Goal: Information Seeking & Learning: Learn about a topic

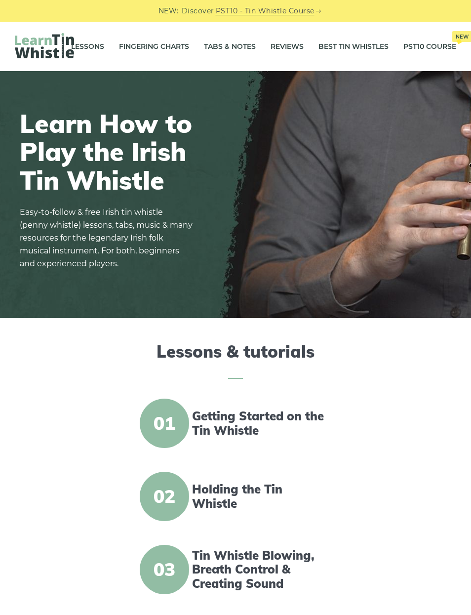
click at [232, 44] on link "Tabs & Notes" at bounding box center [230, 46] width 52 height 25
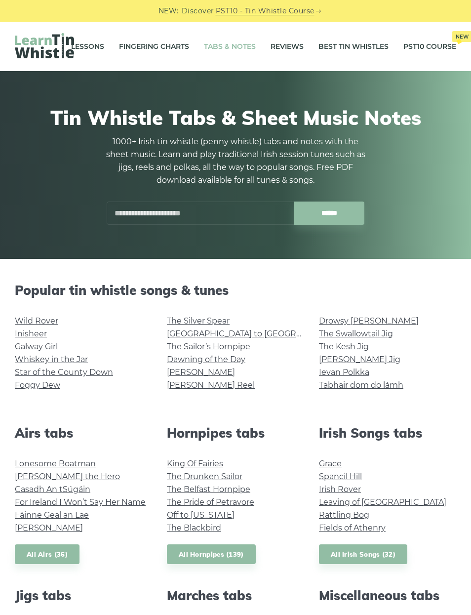
click at [152, 49] on link "Fingering Charts" at bounding box center [154, 46] width 70 height 25
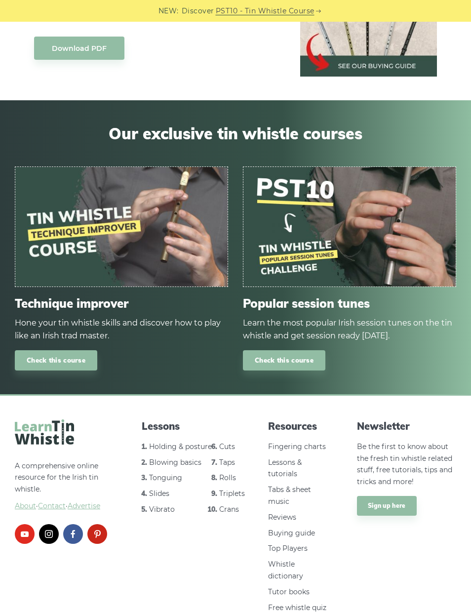
scroll to position [5463, 0]
click at [226, 448] on link "Cuts" at bounding box center [227, 447] width 16 height 9
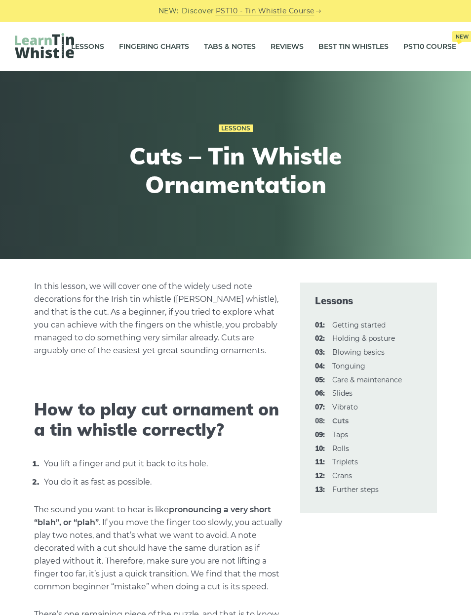
click at [346, 395] on link "06: Slides" at bounding box center [343, 393] width 20 height 9
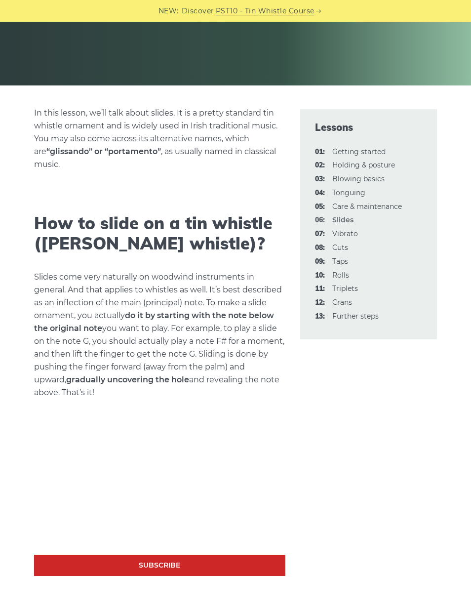
scroll to position [183, 0]
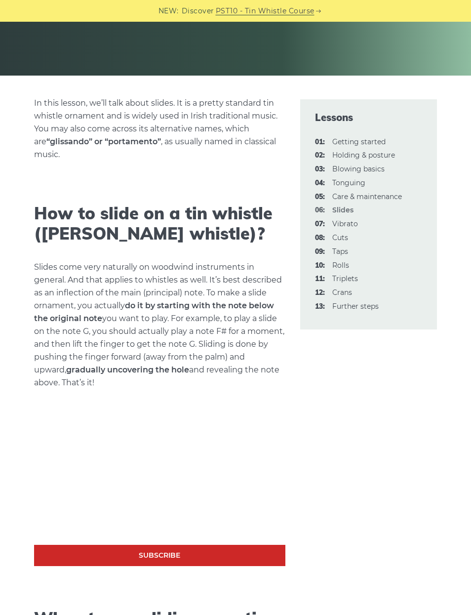
click at [338, 265] on link "10: Rolls" at bounding box center [341, 265] width 17 height 9
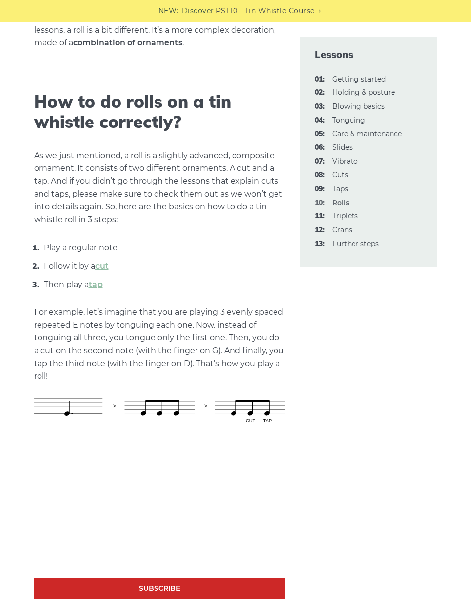
scroll to position [323, 0]
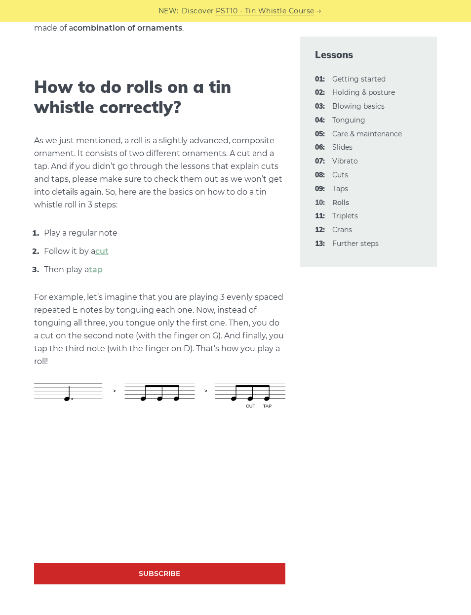
click at [340, 174] on link "08: Cuts" at bounding box center [341, 174] width 16 height 9
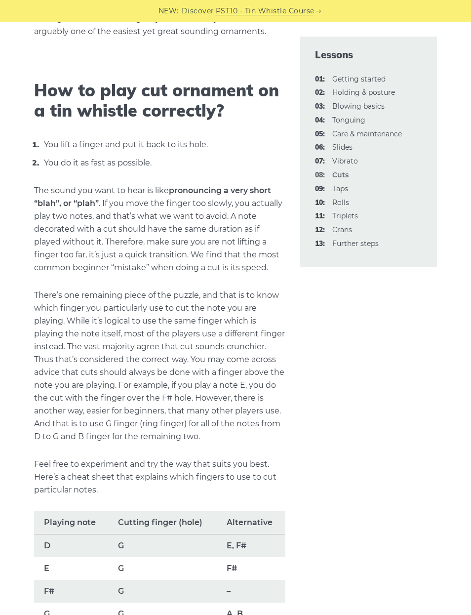
scroll to position [308, 0]
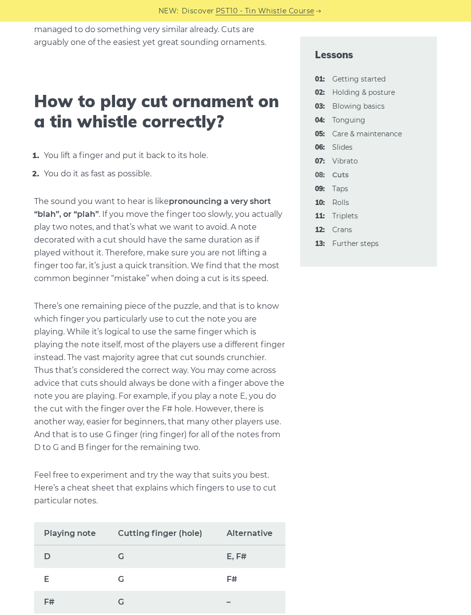
click at [334, 188] on link "09: Taps" at bounding box center [341, 188] width 16 height 9
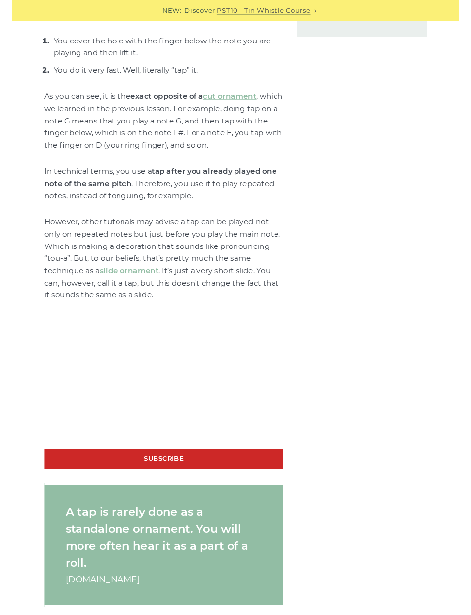
scroll to position [511, 0]
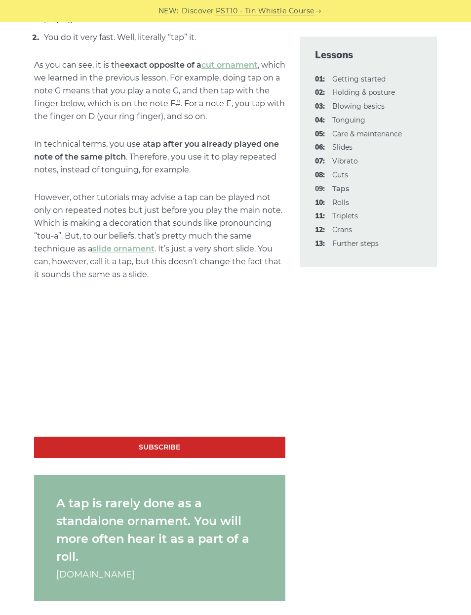
click at [345, 200] on link "10: Rolls" at bounding box center [341, 202] width 17 height 9
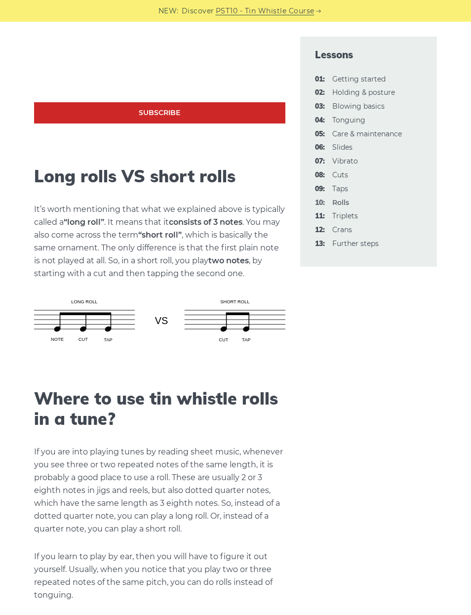
scroll to position [763, 0]
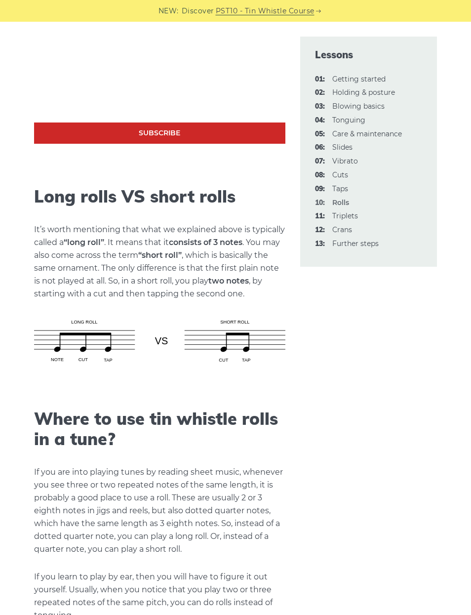
click at [340, 173] on link "08: Cuts" at bounding box center [341, 174] width 16 height 9
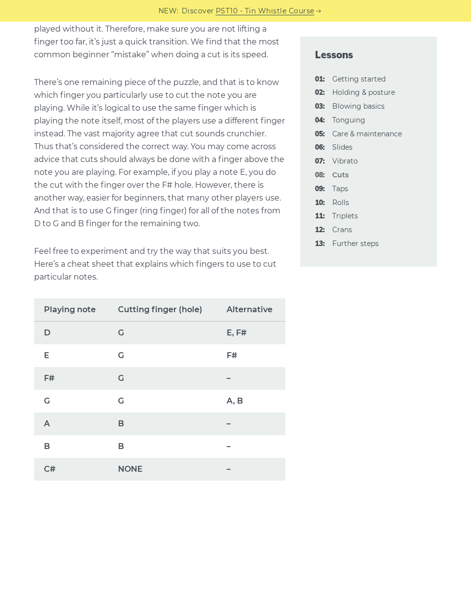
scroll to position [532, 0]
click at [340, 145] on link "06: Slides" at bounding box center [343, 147] width 20 height 9
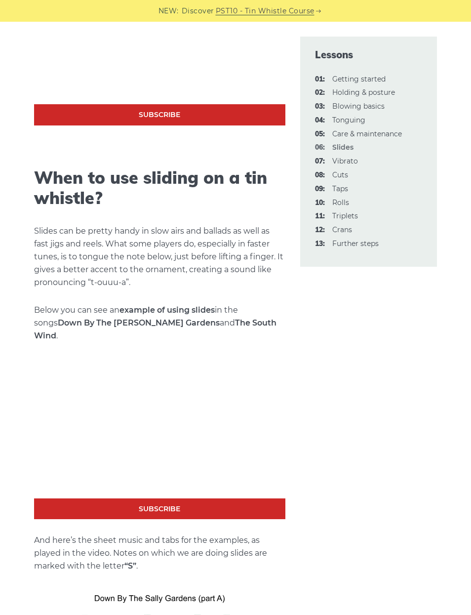
scroll to position [625, 0]
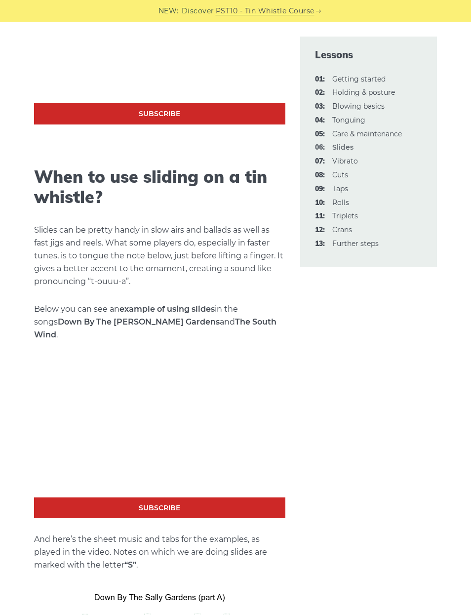
click at [341, 203] on link "10: Rolls" at bounding box center [341, 202] width 17 height 9
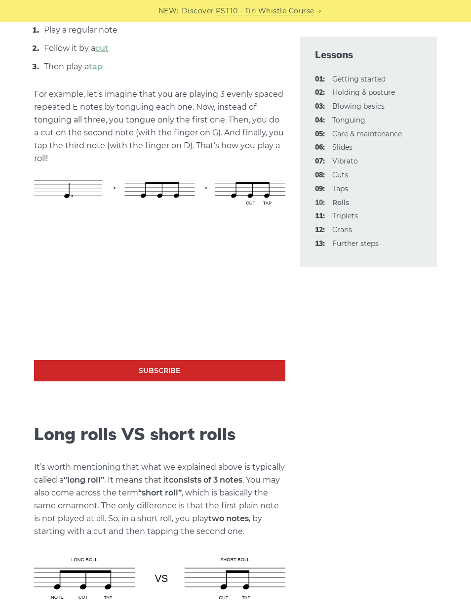
scroll to position [540, 0]
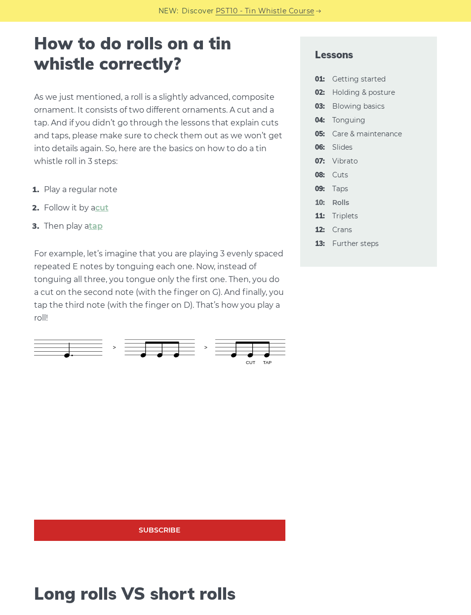
scroll to position [337, 0]
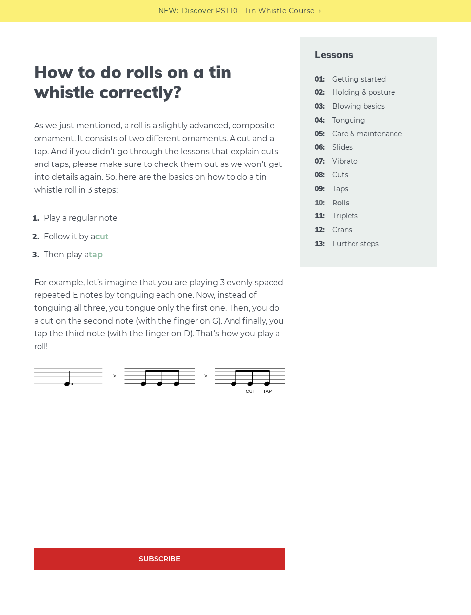
click at [343, 170] on link "08: Cuts" at bounding box center [341, 174] width 16 height 9
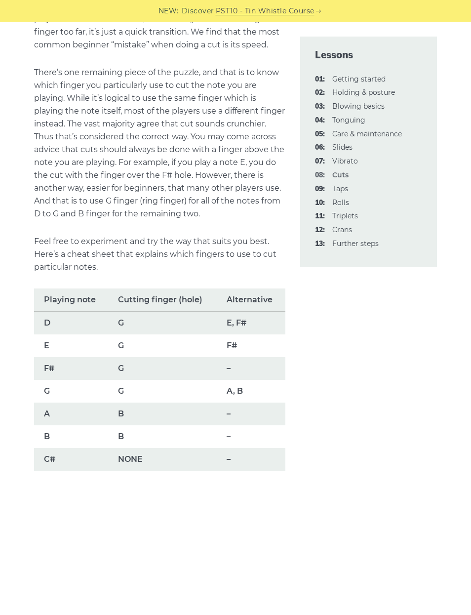
scroll to position [539, 0]
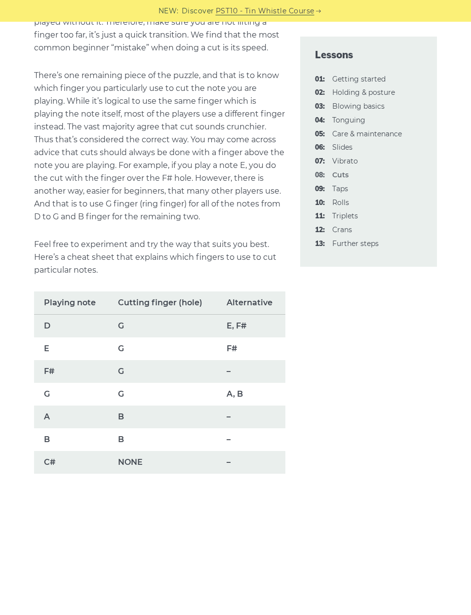
click at [351, 163] on link "07: Vibrato" at bounding box center [346, 161] width 26 height 9
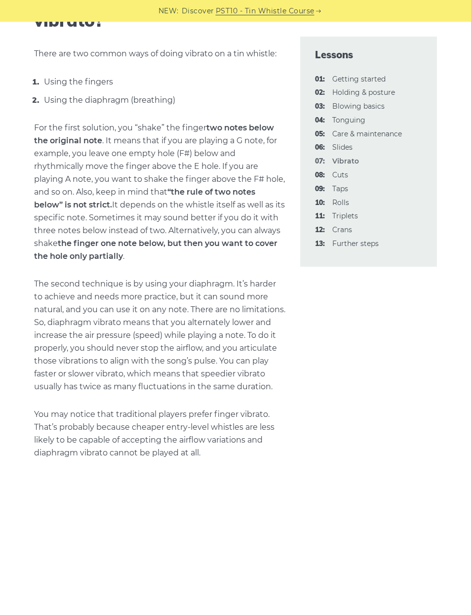
scroll to position [624, 0]
